Goal: Navigation & Orientation: Go to known website

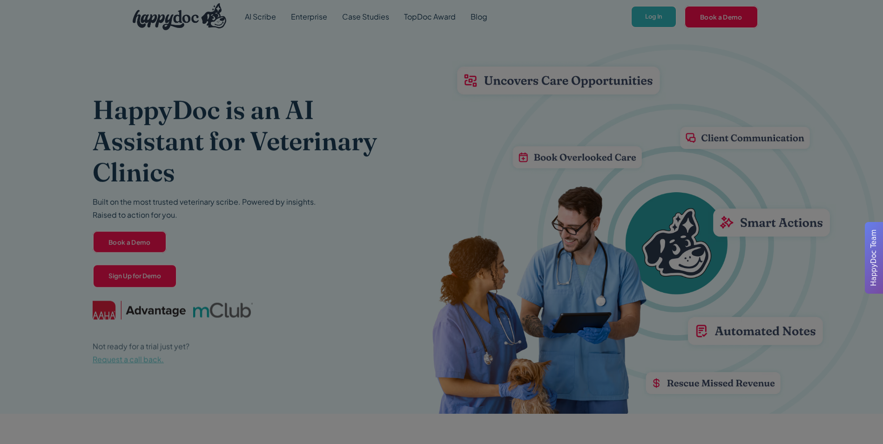
click at [647, 24] on div at bounding box center [441, 222] width 883 height 444
click at [314, 14] on div at bounding box center [441, 222] width 883 height 444
click at [641, 18] on div at bounding box center [441, 222] width 883 height 444
click at [656, 16] on div at bounding box center [441, 222] width 883 height 444
drag, startPoint x: 656, startPoint y: 16, endPoint x: 536, endPoint y: 36, distance: 121.7
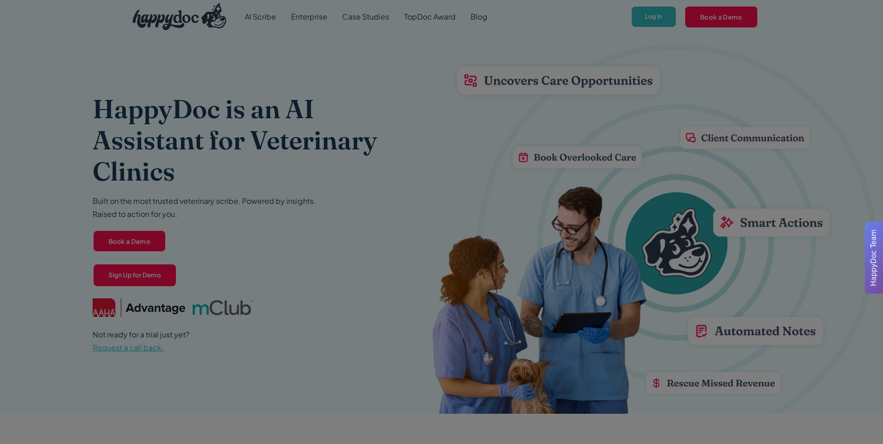
click at [636, 27] on div at bounding box center [441, 222] width 883 height 444
click at [709, 14] on div at bounding box center [441, 222] width 883 height 444
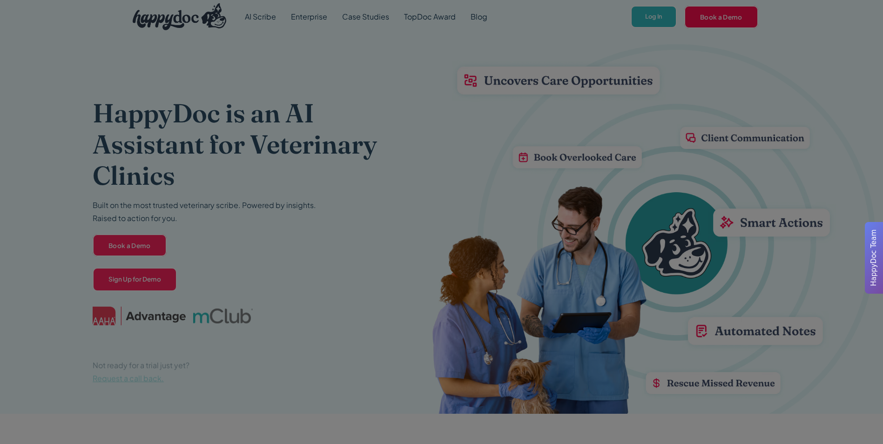
click at [658, 24] on div at bounding box center [441, 222] width 883 height 444
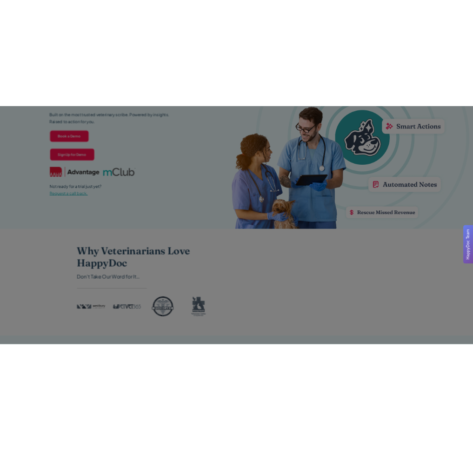
scroll to position [186, 0]
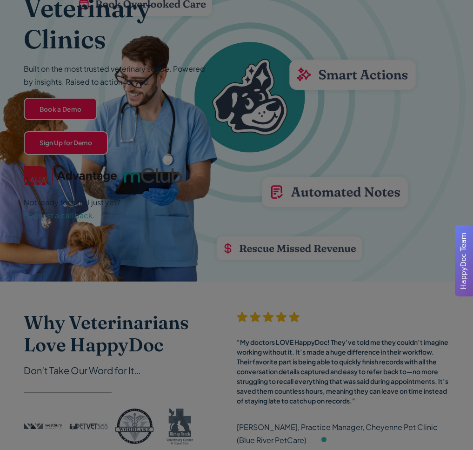
click at [150, 61] on div at bounding box center [236, 225] width 473 height 450
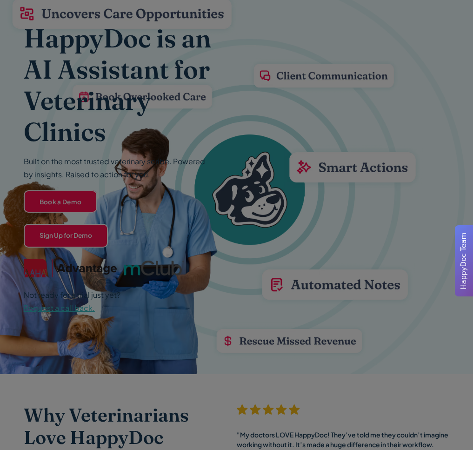
scroll to position [93, 0]
